Goal: Navigation & Orientation: Find specific page/section

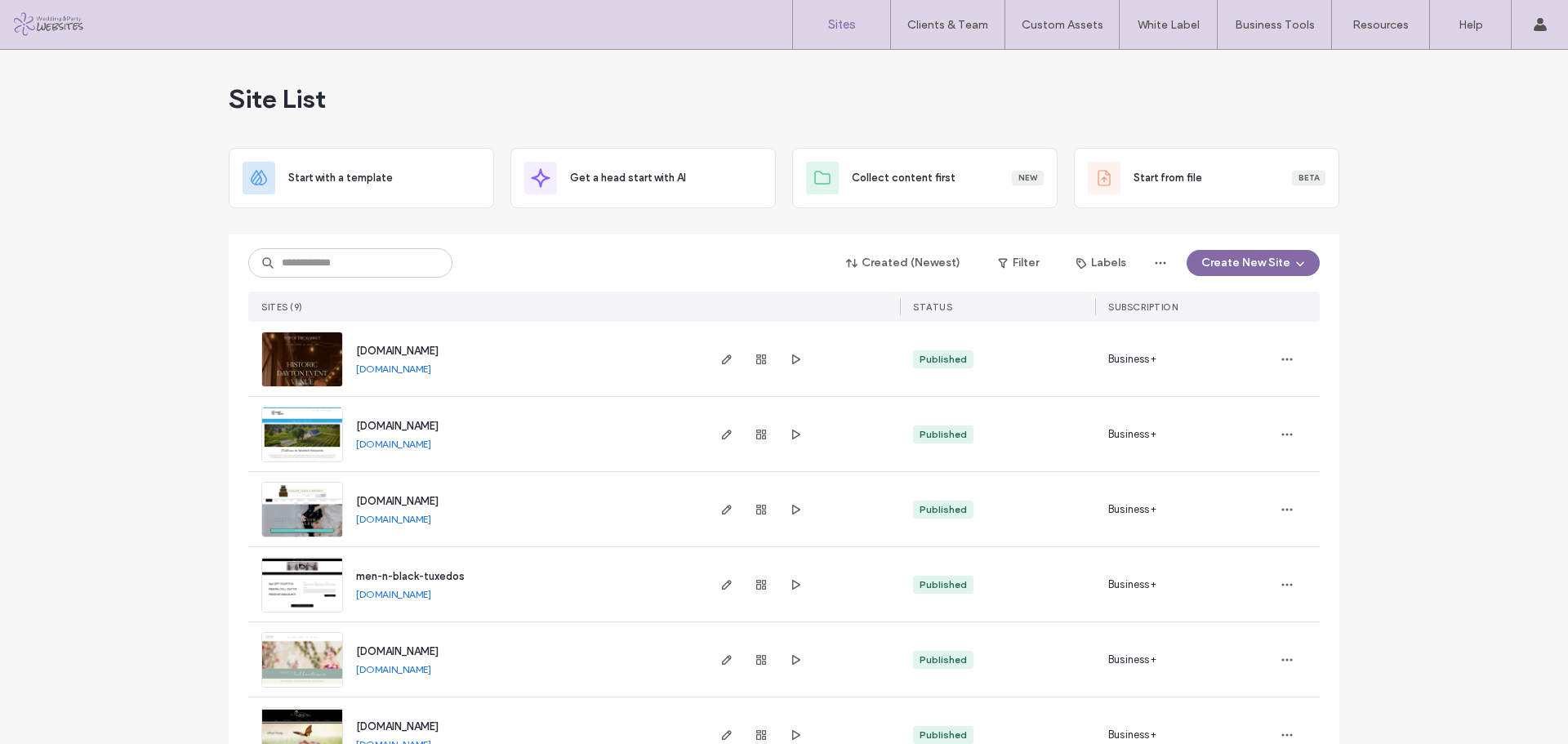
click at [1408, 222] on div "Site List Start with a template Get a head start with AI Collect content first …" at bounding box center [784, 534] width 1568 height 967
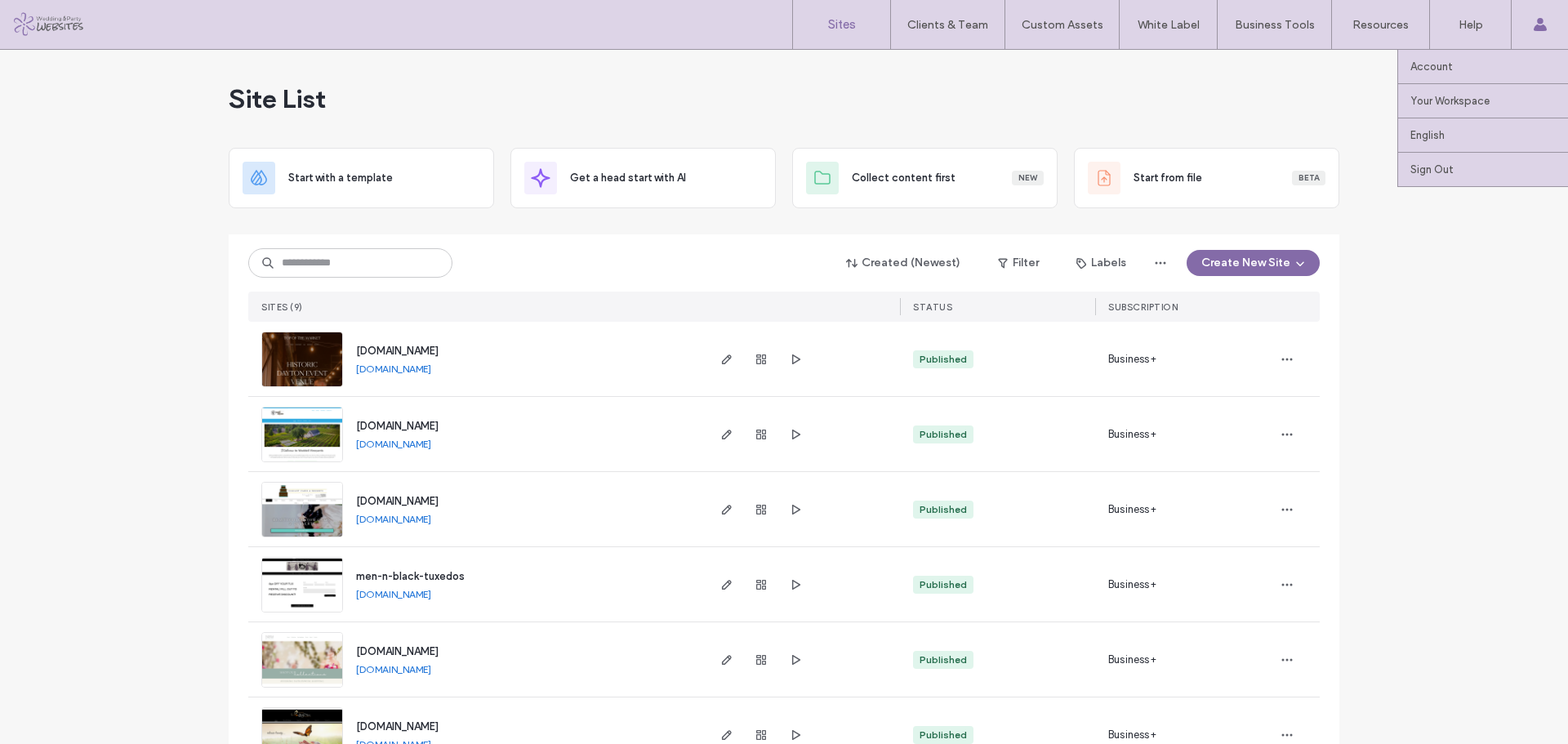
click at [1544, 28] on use at bounding box center [1540, 24] width 13 height 13
click at [1423, 68] on label "Account" at bounding box center [1431, 66] width 43 height 13
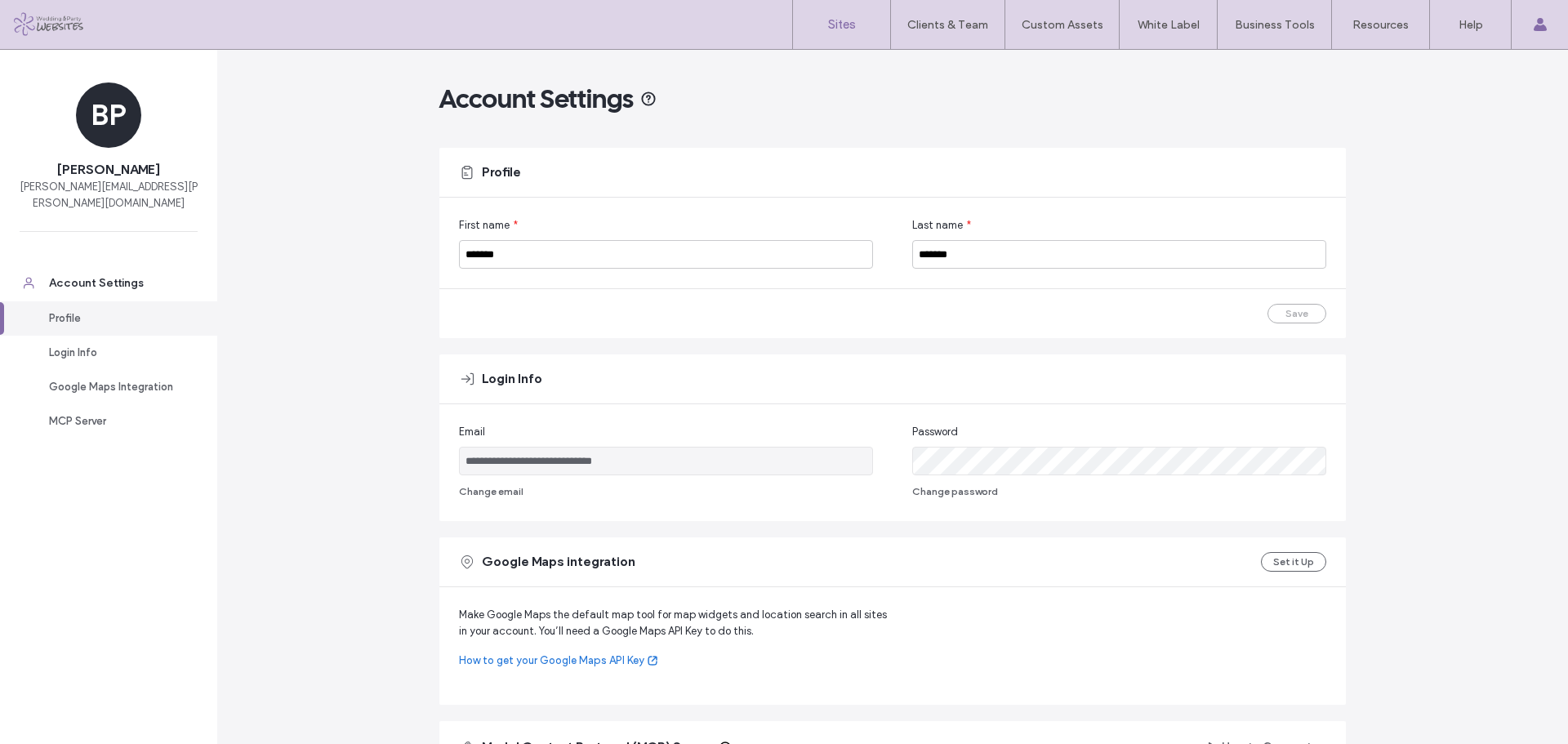
click at [842, 6] on link "Sites" at bounding box center [842, 24] width 97 height 49
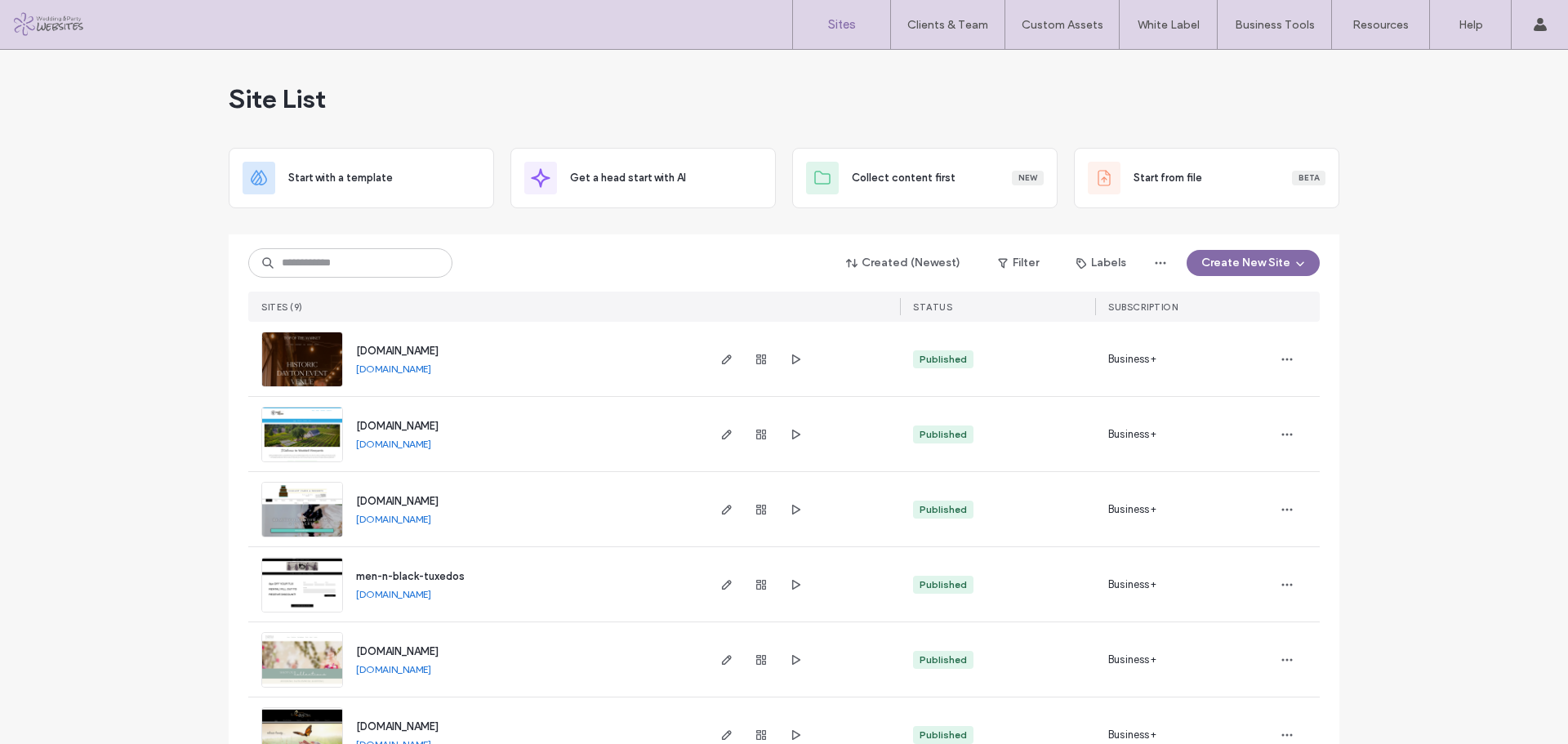
click at [1421, 168] on div "Site List Start with a template Get a head start with AI Collect content first …" at bounding box center [784, 534] width 1568 height 967
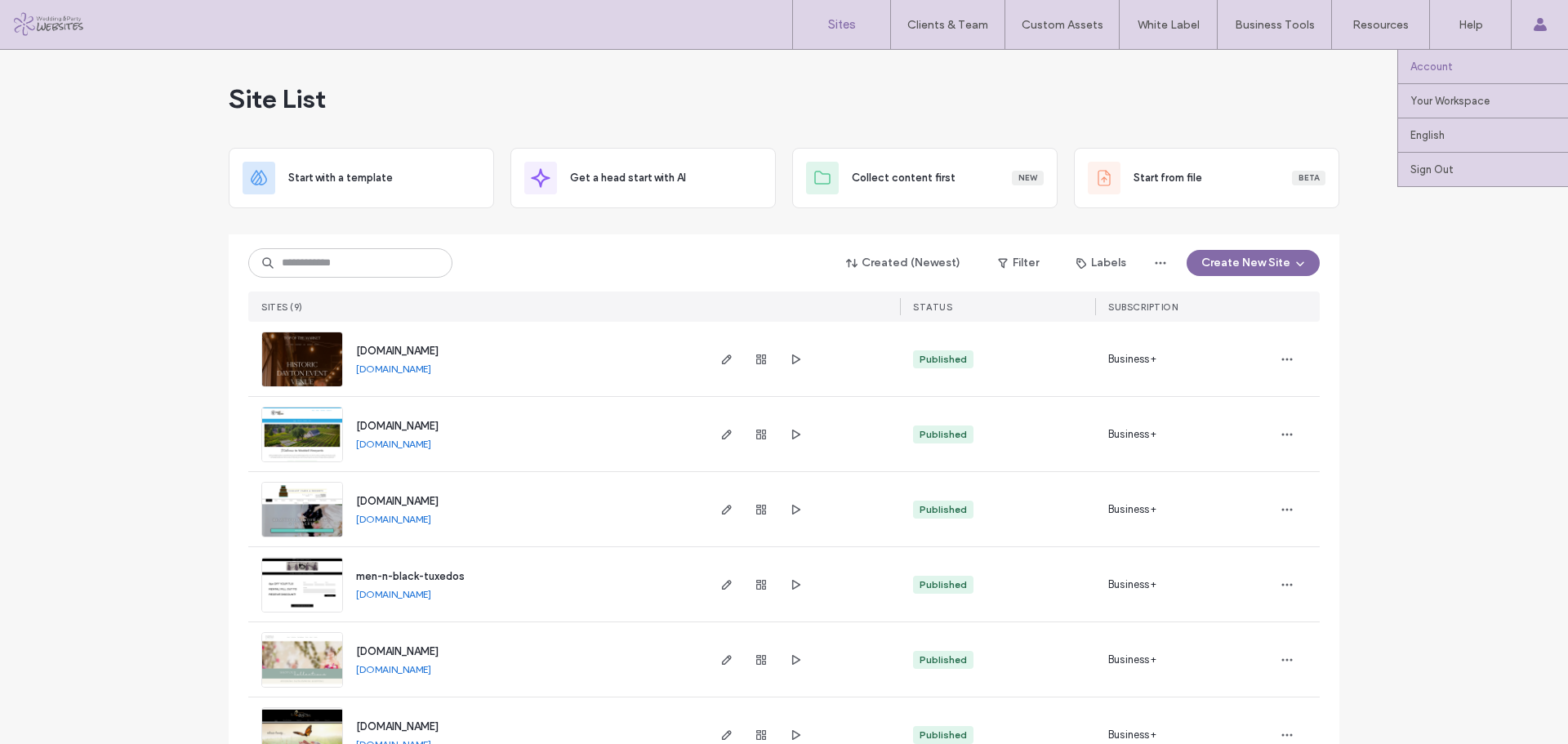
click at [1432, 65] on label "Account" at bounding box center [1431, 66] width 43 height 13
click at [1530, 23] on div "Account Your Workspace tarnett clientservices04adca27 English Español (España) …" at bounding box center [1539, 24] width 57 height 49
click at [1440, 69] on label "Account" at bounding box center [1431, 66] width 43 height 13
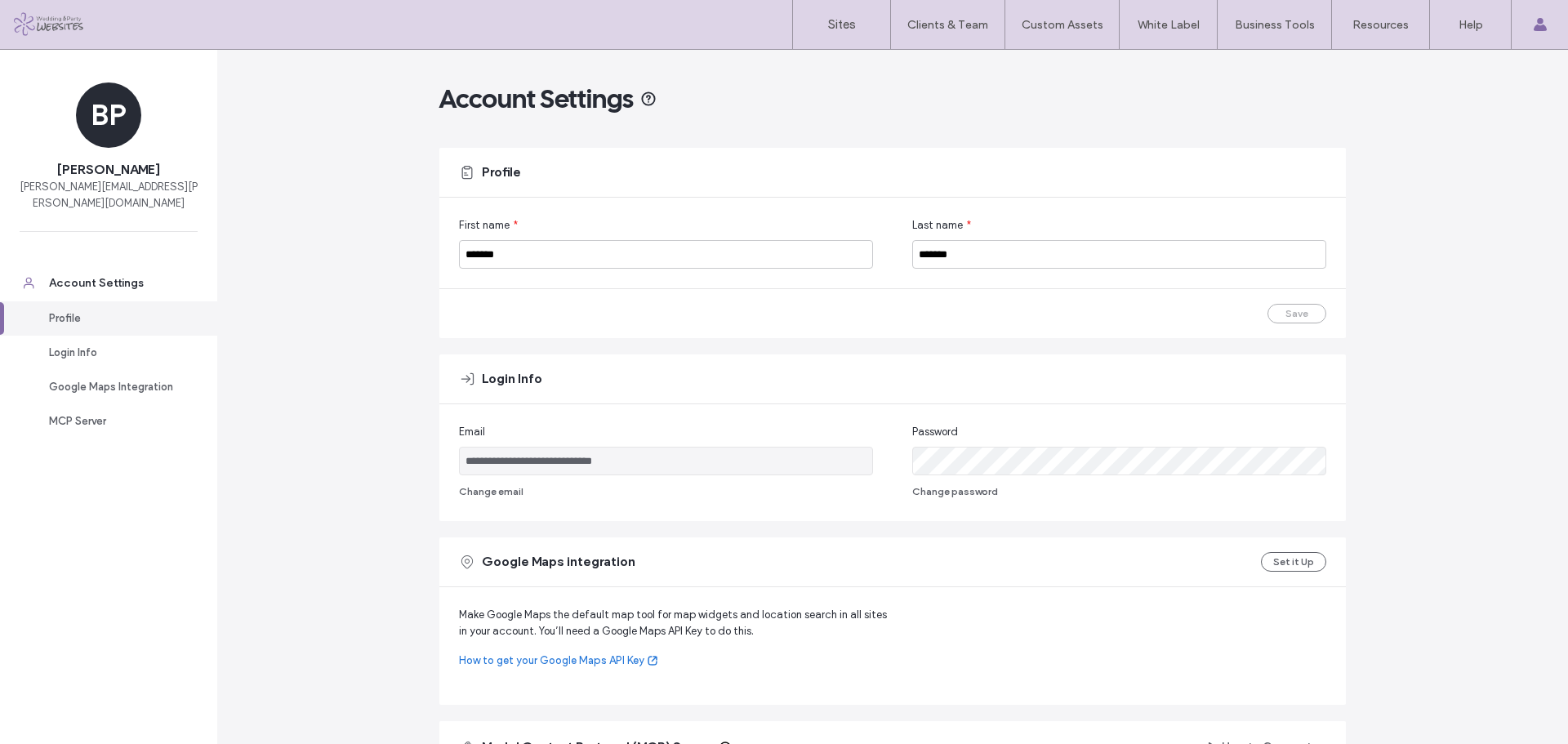
drag, startPoint x: 1453, startPoint y: 361, endPoint x: 1340, endPoint y: 350, distance: 113.5
click at [1453, 361] on div "**********" at bounding box center [893, 571] width 1350 height 1042
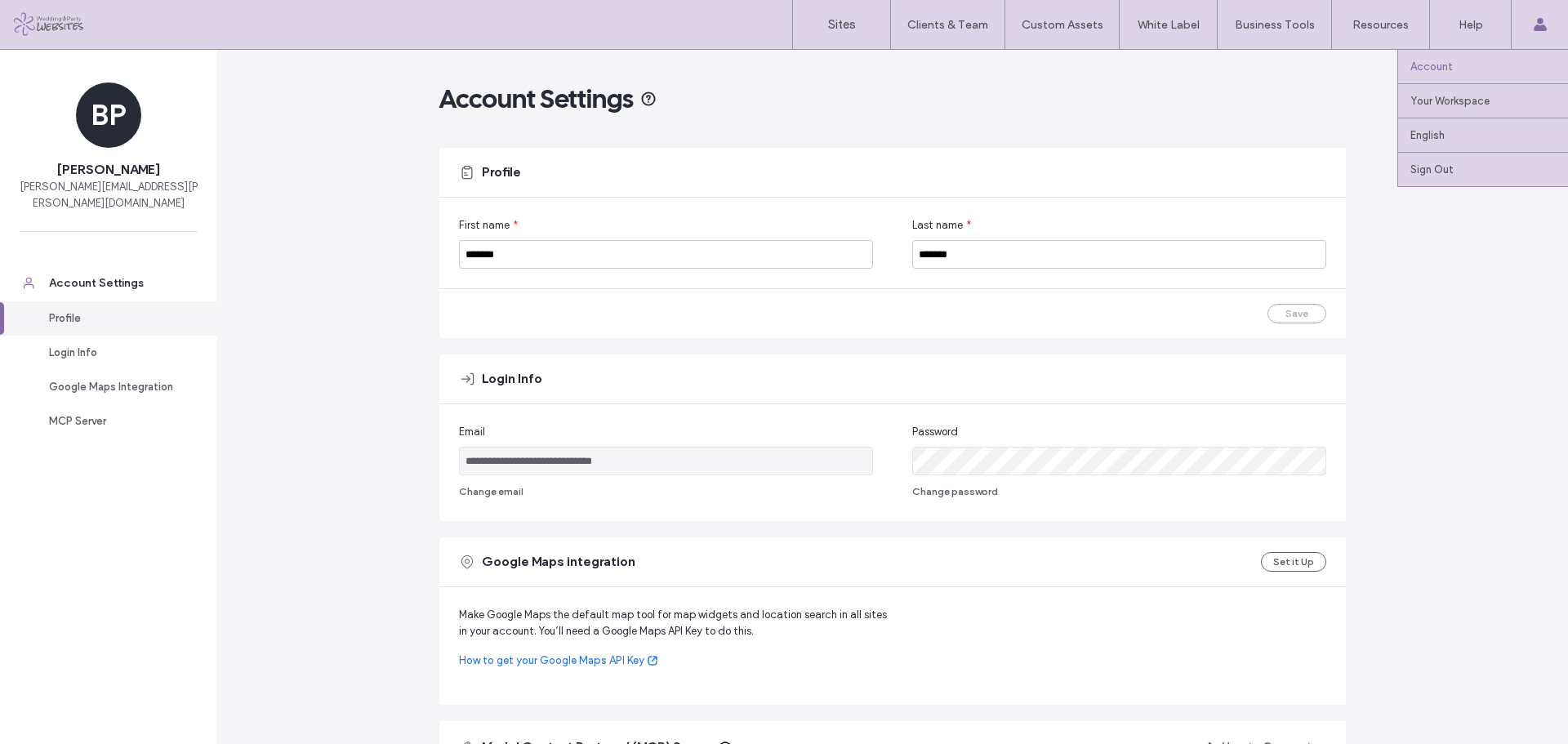
click at [1540, 22] on use at bounding box center [1540, 24] width 13 height 13
click at [1442, 64] on label "Account" at bounding box center [1431, 66] width 43 height 13
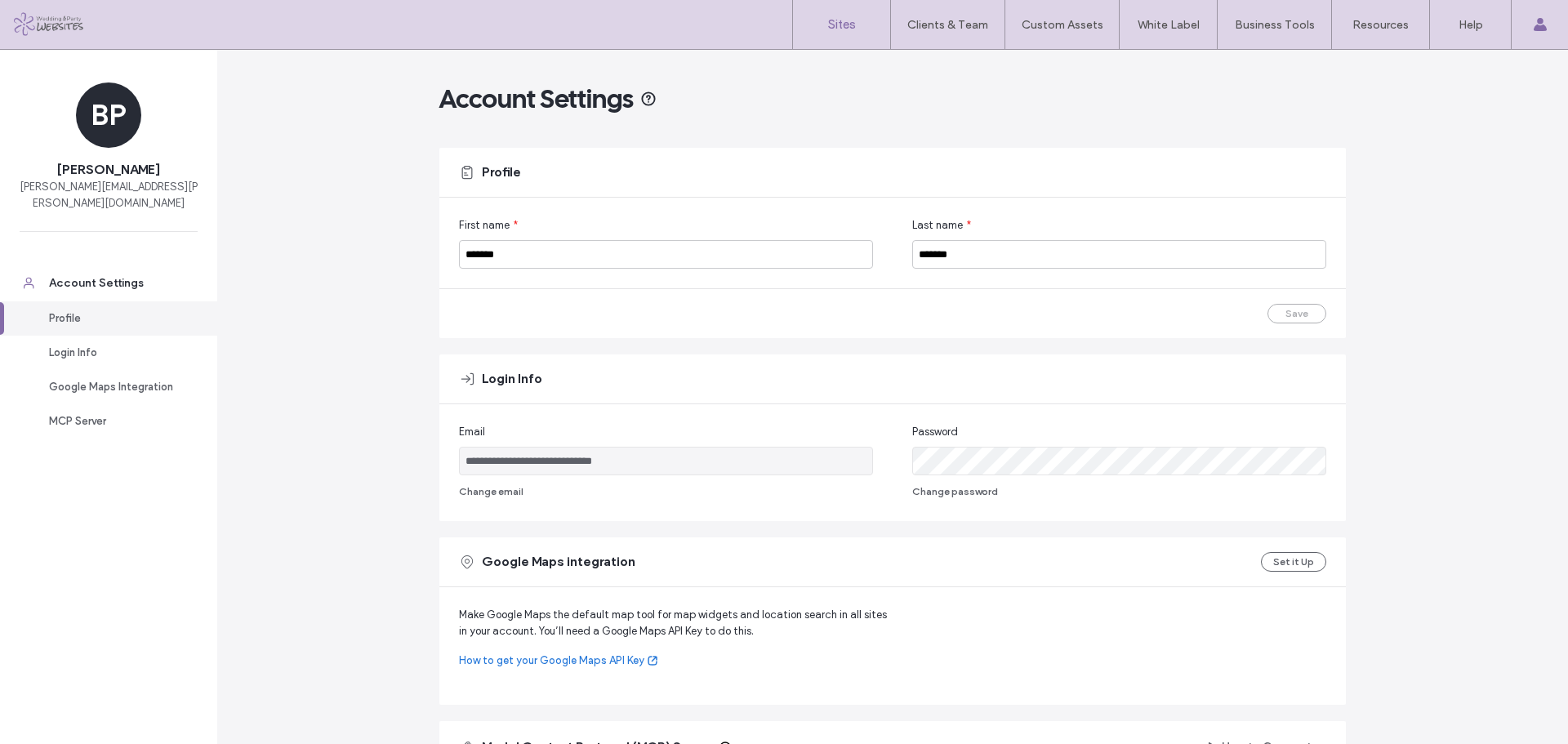
click at [832, 28] on label "Sites" at bounding box center [842, 24] width 28 height 15
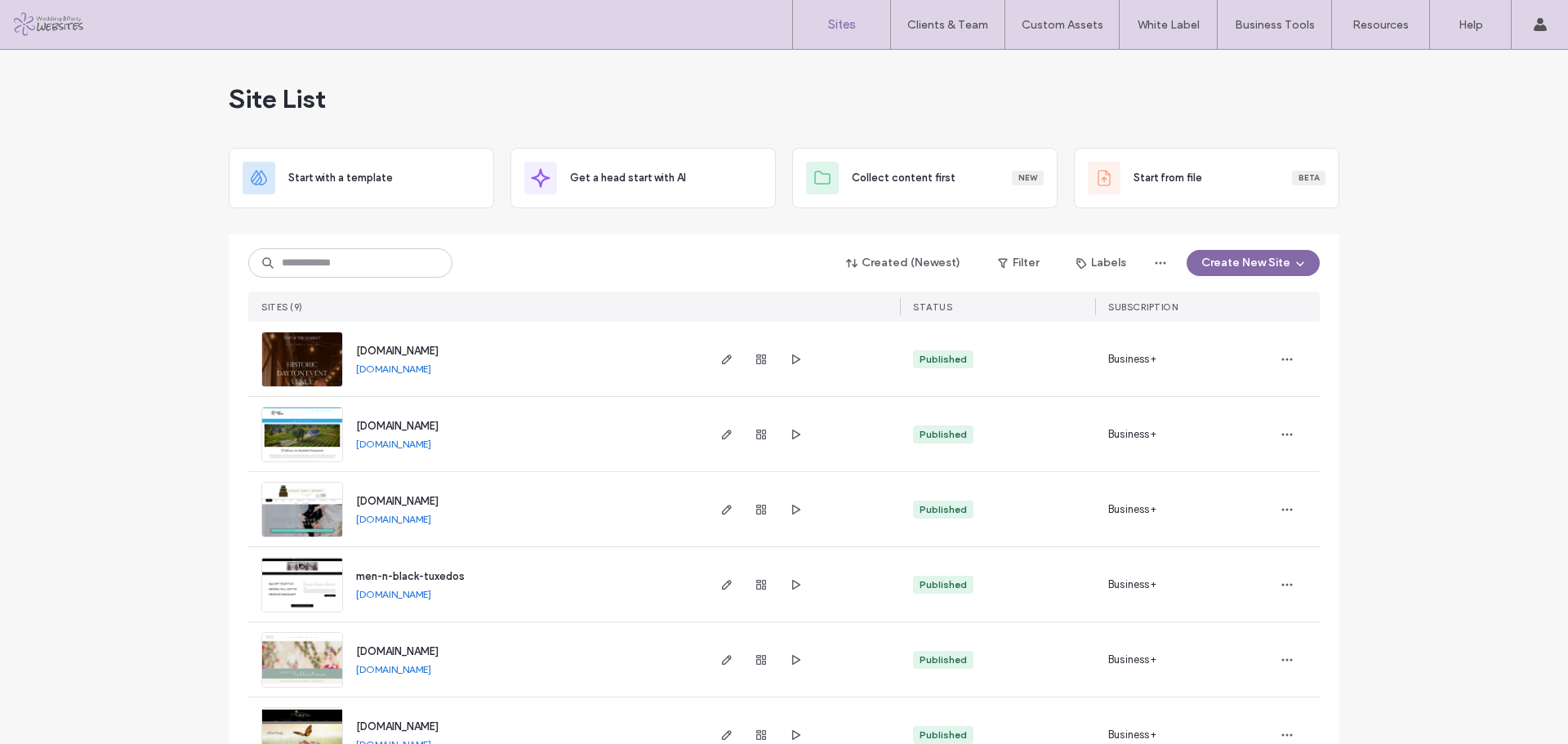
click at [1405, 241] on div "Site List Start with a template Get a head start with AI Collect content first …" at bounding box center [784, 534] width 1568 height 967
click at [949, 38] on div "Clients & Team" at bounding box center [948, 24] width 114 height 49
drag, startPoint x: 1482, startPoint y: 0, endPoint x: 1401, endPoint y: 433, distance: 440.5
click at [1401, 444] on div "Site List Start with a template Get a head start with AI Collect content first …" at bounding box center [784, 534] width 1568 height 967
click at [1410, 280] on div "Site List Start with a template Get a head start with AI Collect content first …" at bounding box center [784, 534] width 1568 height 967
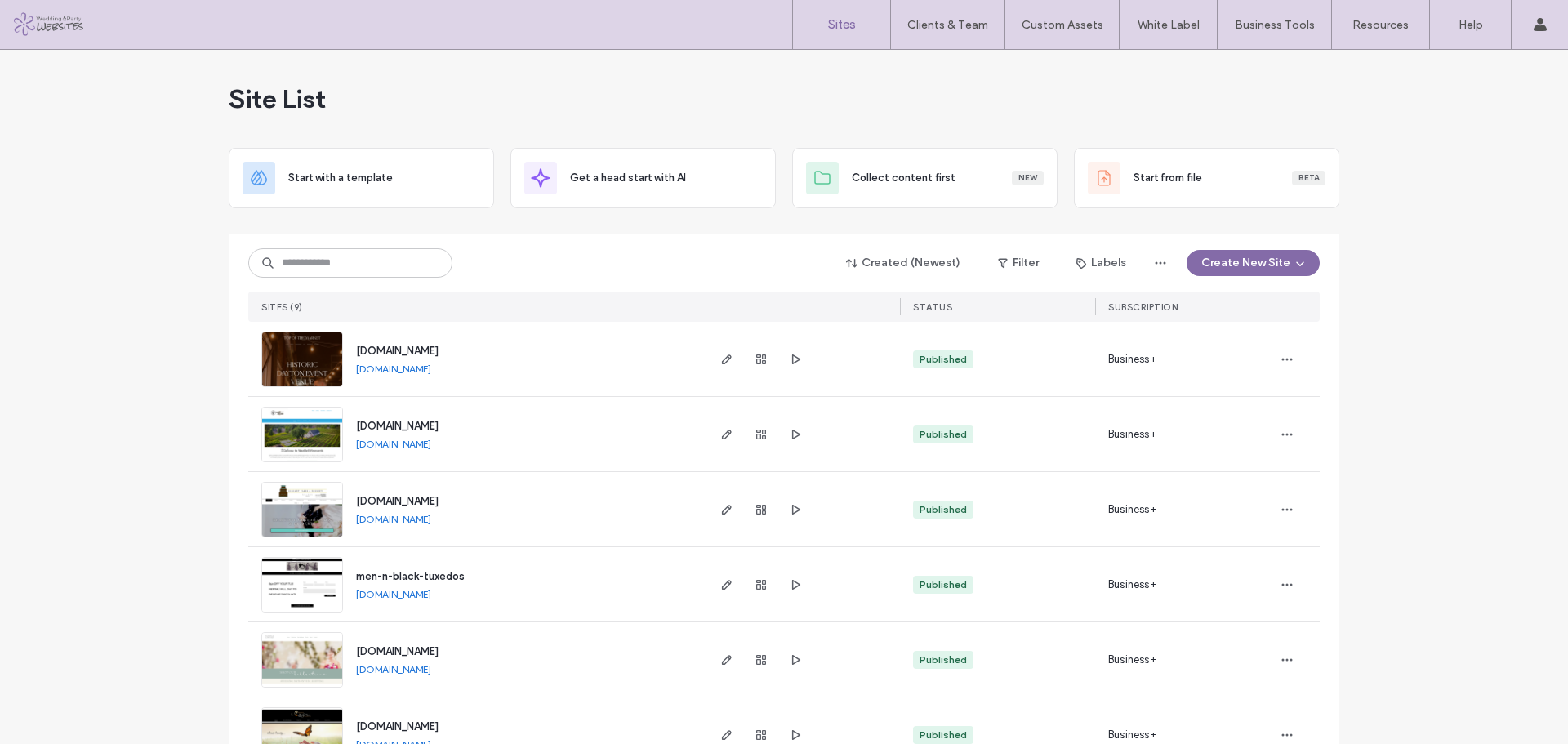
click at [1485, 136] on div "Site List Start with a template Get a head start with AI Collect content first …" at bounding box center [784, 534] width 1568 height 967
drag, startPoint x: 1445, startPoint y: 0, endPoint x: 1125, endPoint y: 93, distance: 333.2
click at [1125, 93] on div "Site List" at bounding box center [783, 99] width 1110 height 98
